Goal: Navigation & Orientation: Find specific page/section

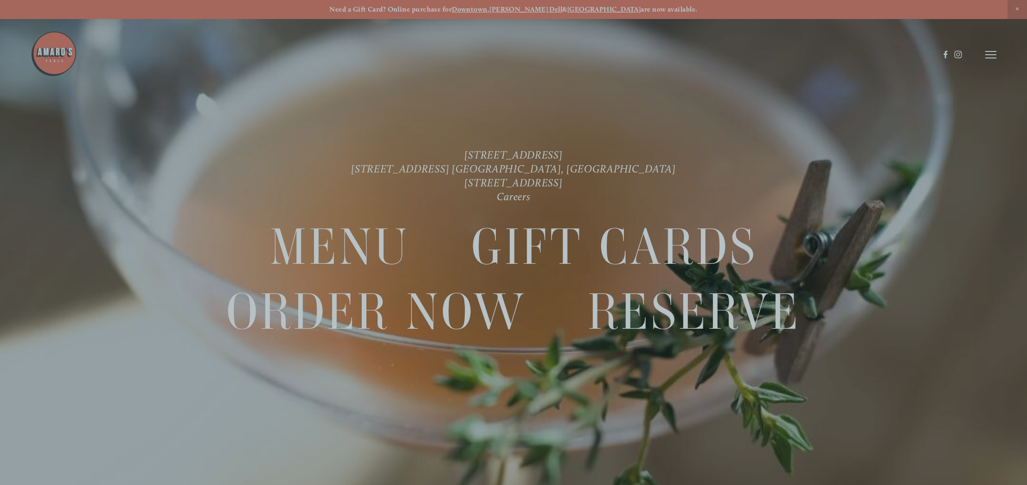
scroll to position [19, 0]
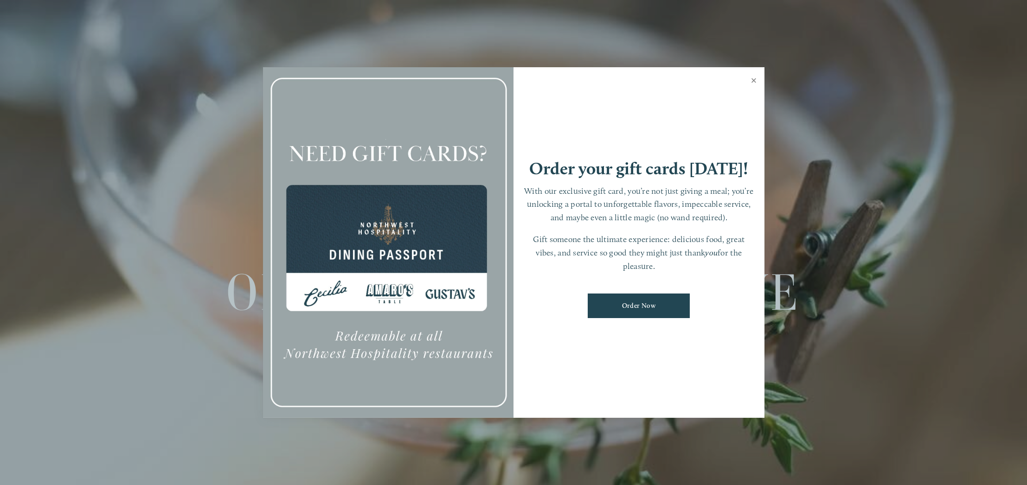
click at [752, 81] on link "Close" at bounding box center [754, 82] width 18 height 26
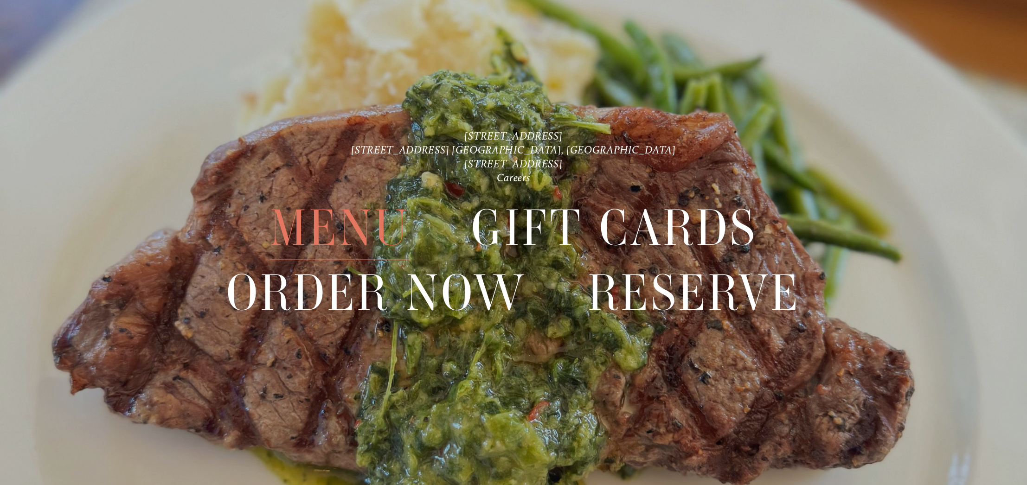
click at [349, 225] on span "Menu" at bounding box center [340, 227] width 140 height 64
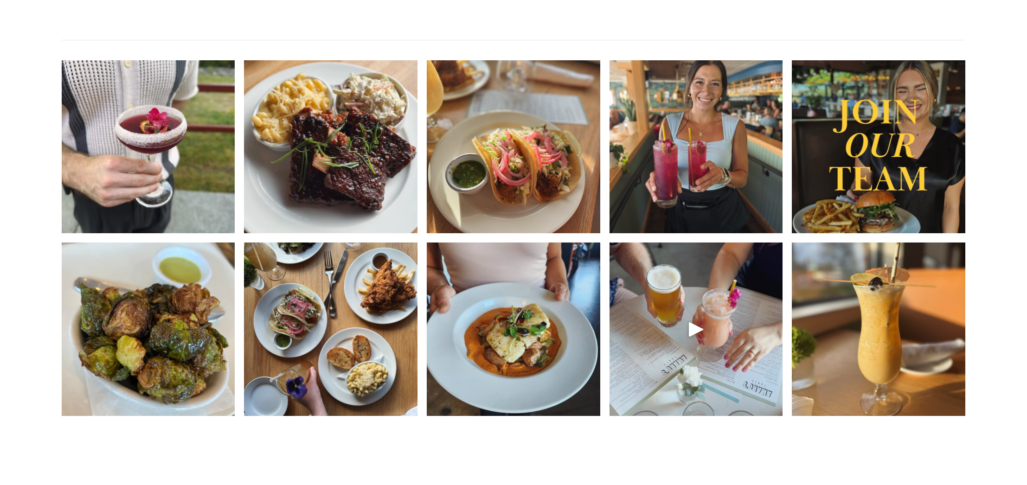
scroll to position [1589, 0]
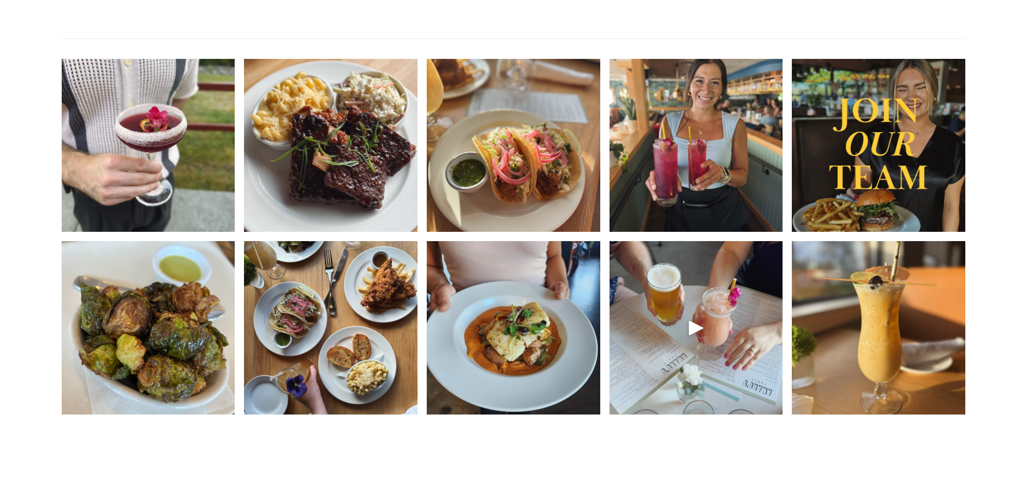
click at [373, 291] on img at bounding box center [330, 327] width 173 height 217
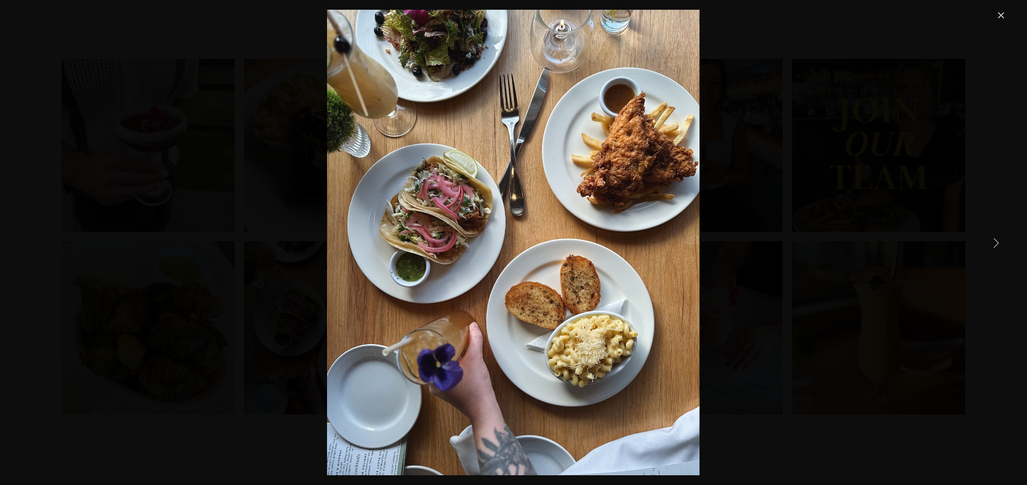
click at [762, 339] on div "Come ❄️chill ❄️ with us for our award winning happy hour 🧡 starting at 2:00 dai…" at bounding box center [513, 243] width 986 height 466
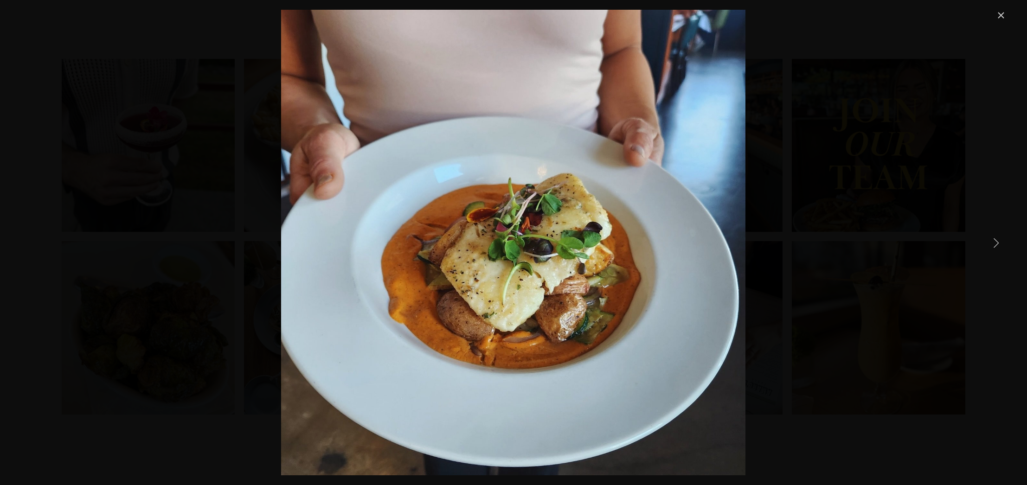
click at [1001, 16] on link "Close" at bounding box center [1001, 15] width 11 height 11
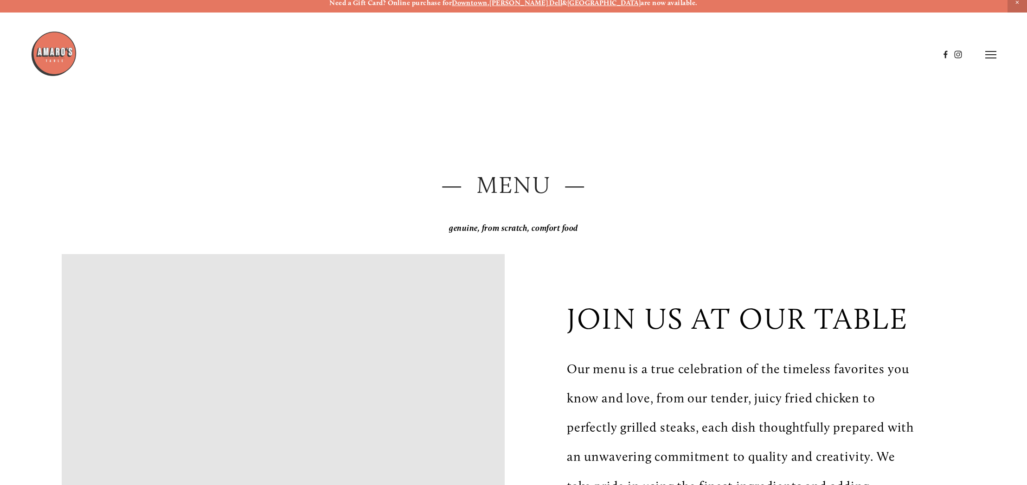
scroll to position [0, 0]
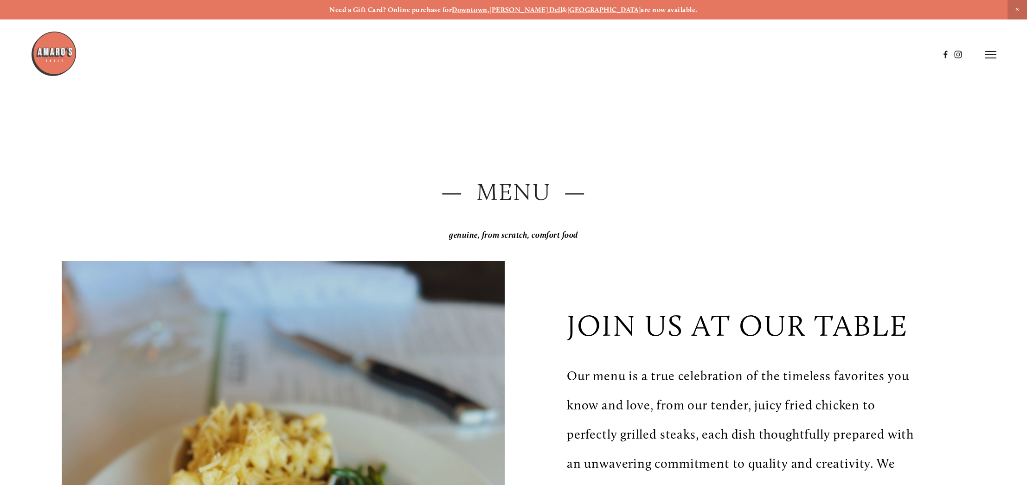
click at [63, 51] on img at bounding box center [54, 54] width 46 height 46
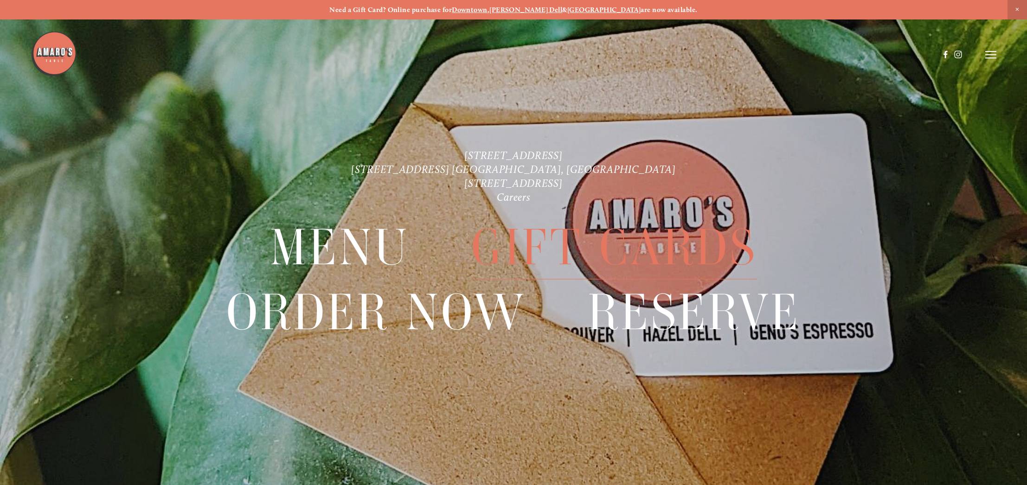
scroll to position [19, 0]
